Goal: Navigation & Orientation: Go to known website

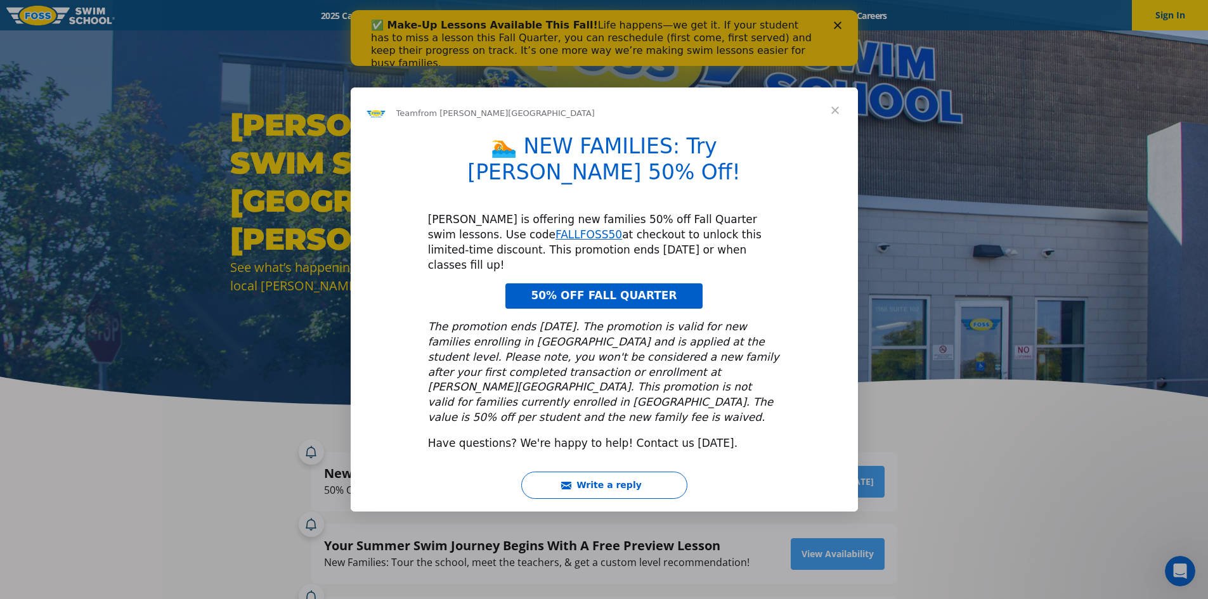
click at [839, 133] on span "Close" at bounding box center [836, 111] width 46 height 46
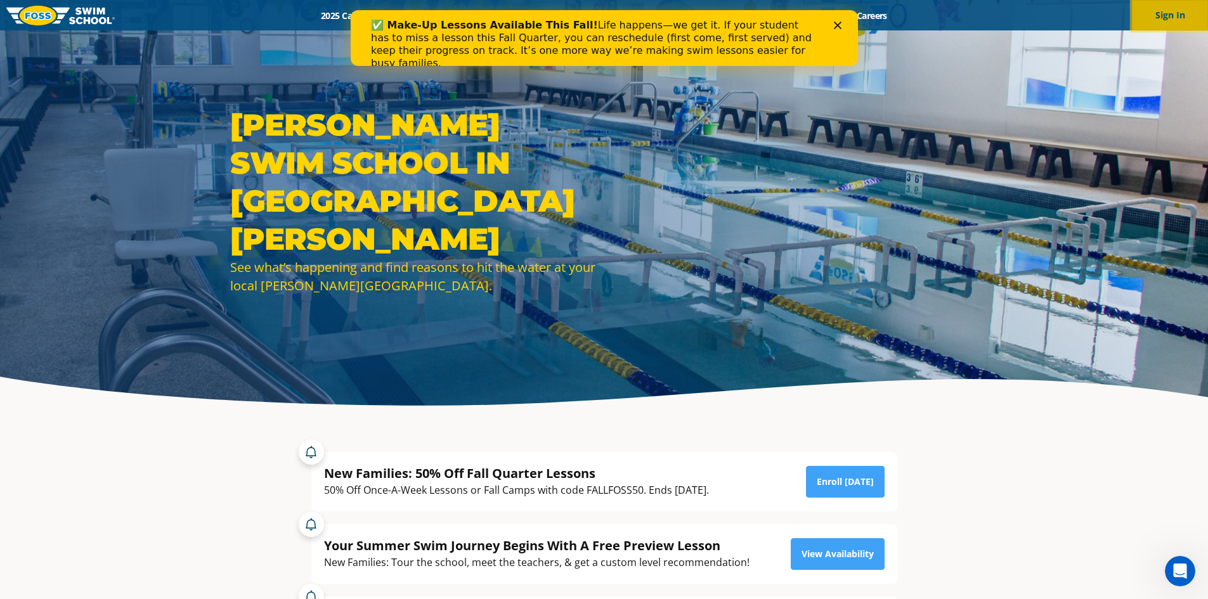
click at [1180, 5] on button "Sign In" at bounding box center [1170, 15] width 76 height 30
